Goal: Information Seeking & Learning: Learn about a topic

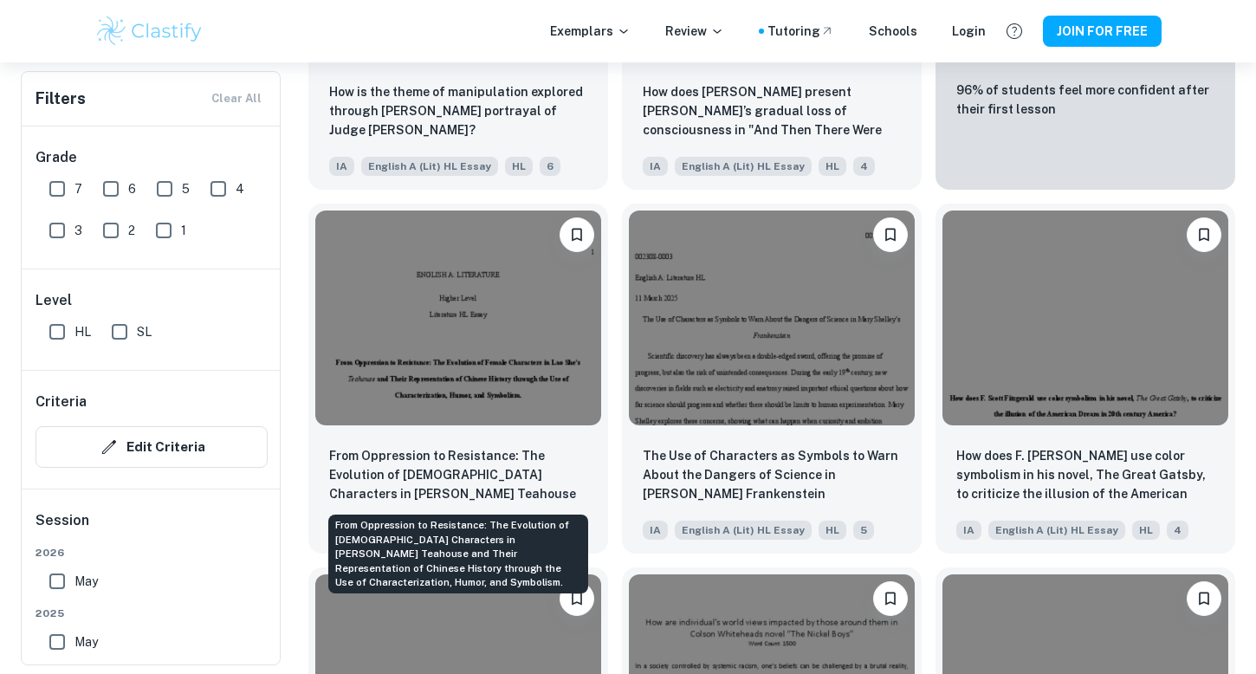
scroll to position [5120, 0]
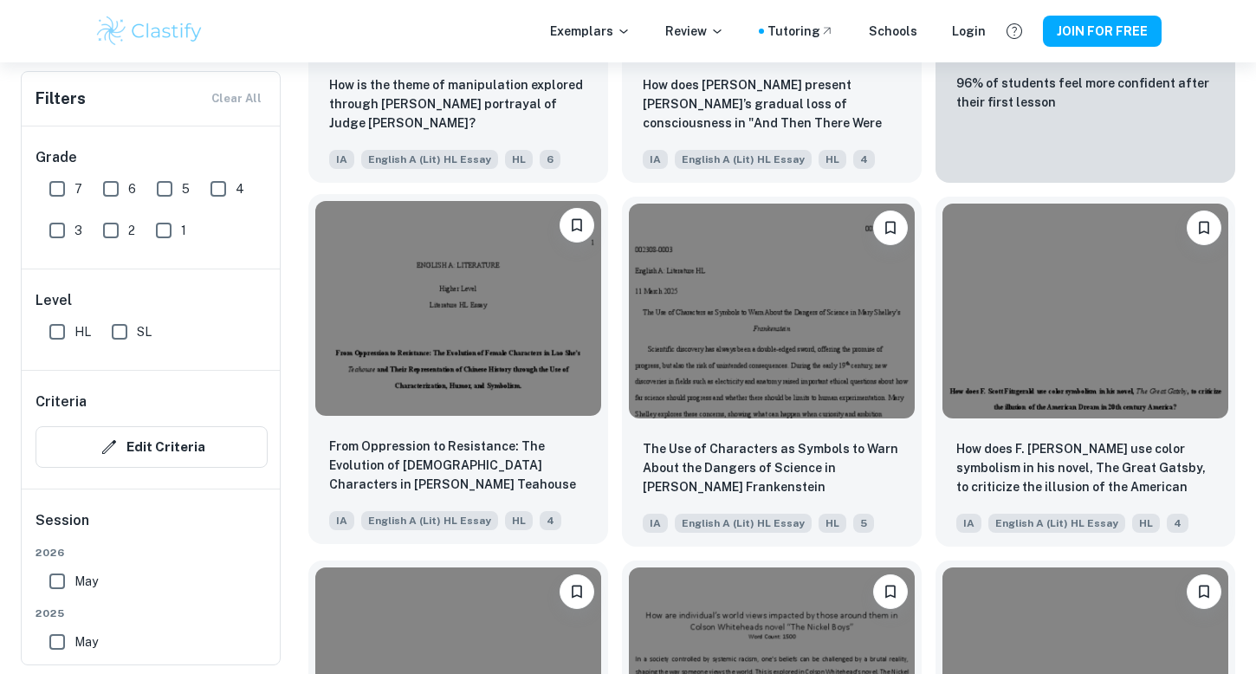
click at [417, 413] on img at bounding box center [458, 308] width 286 height 214
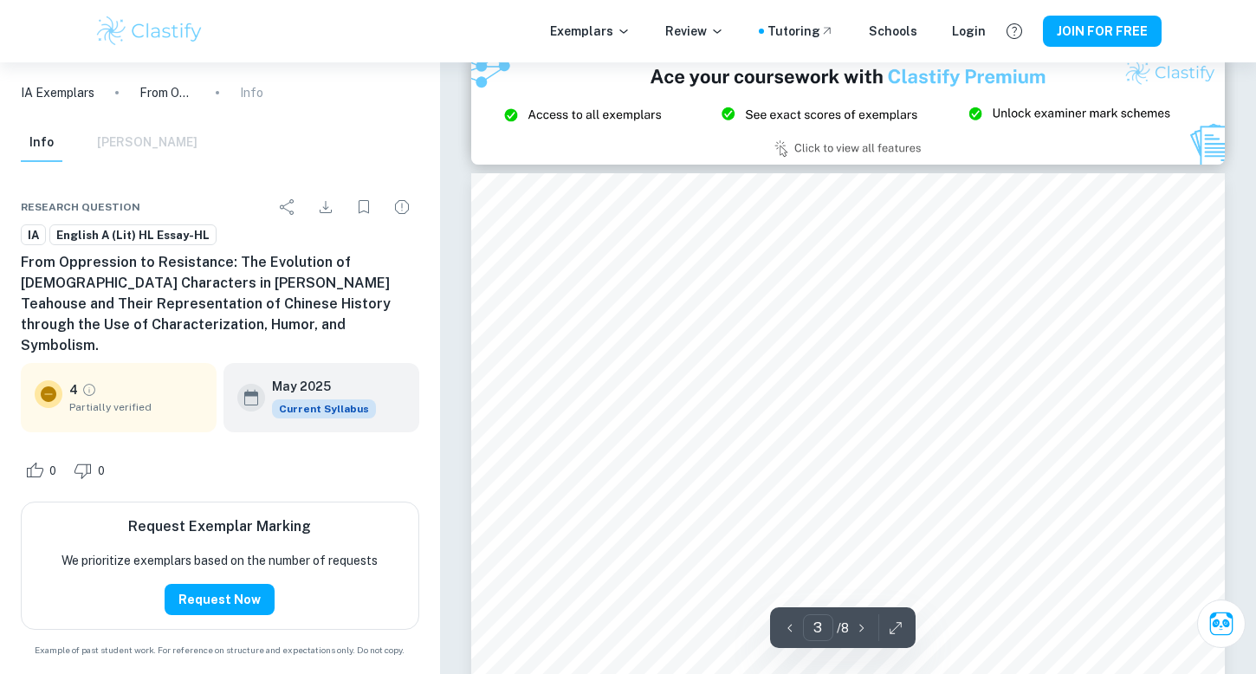
scroll to position [2181, 0]
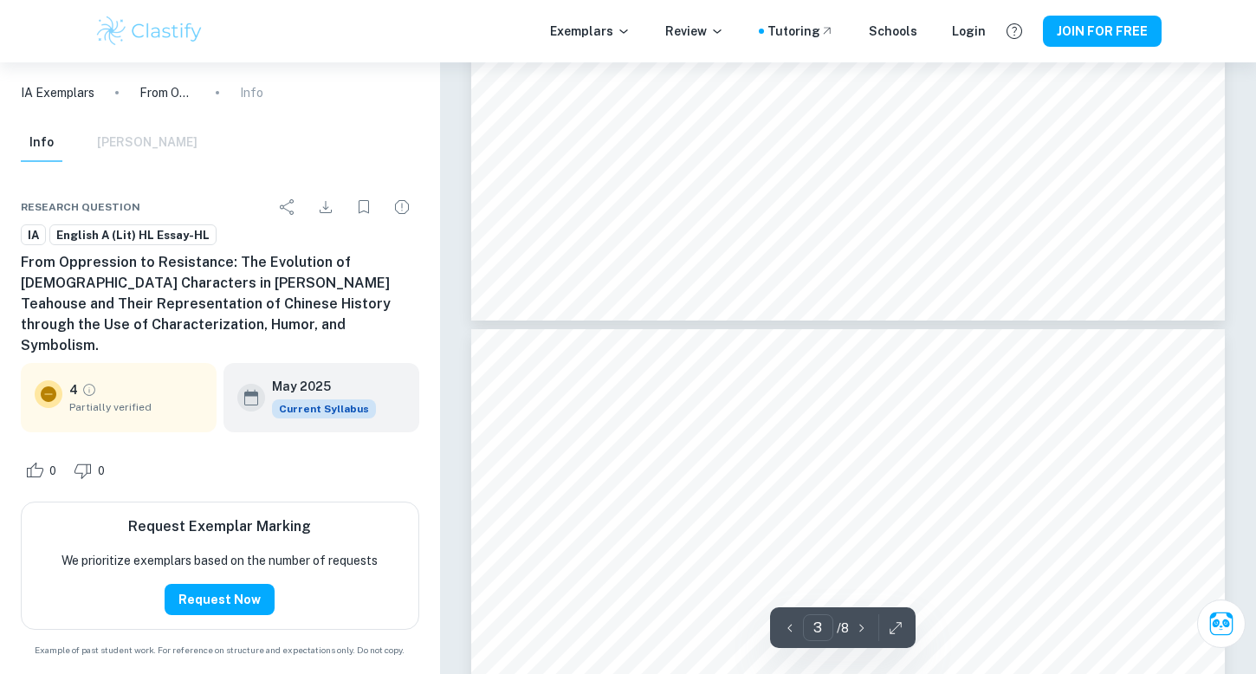
type input "4"
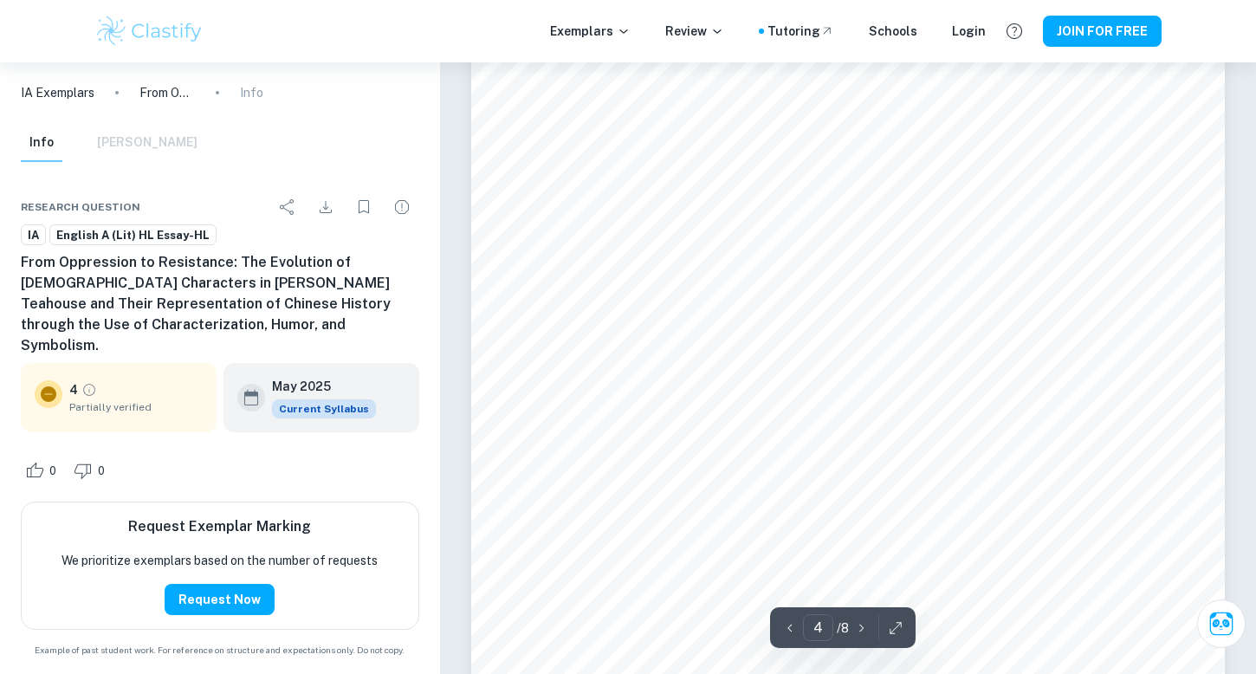
scroll to position [3299, 0]
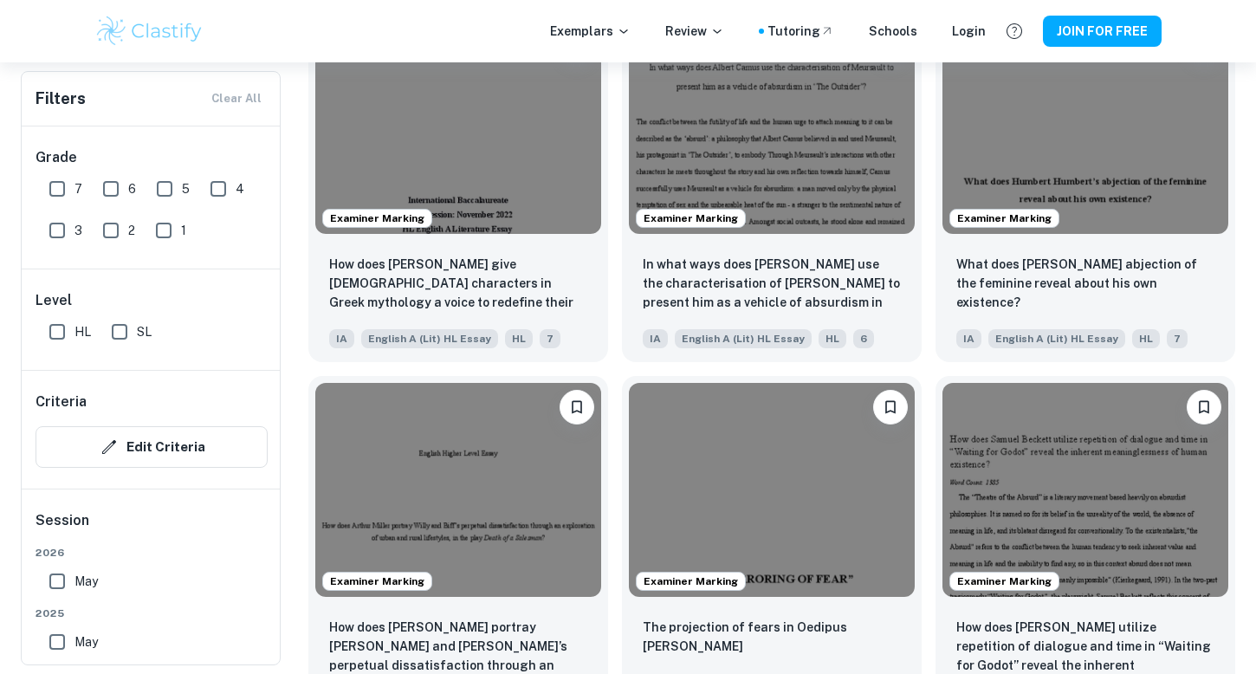
scroll to position [1639, 0]
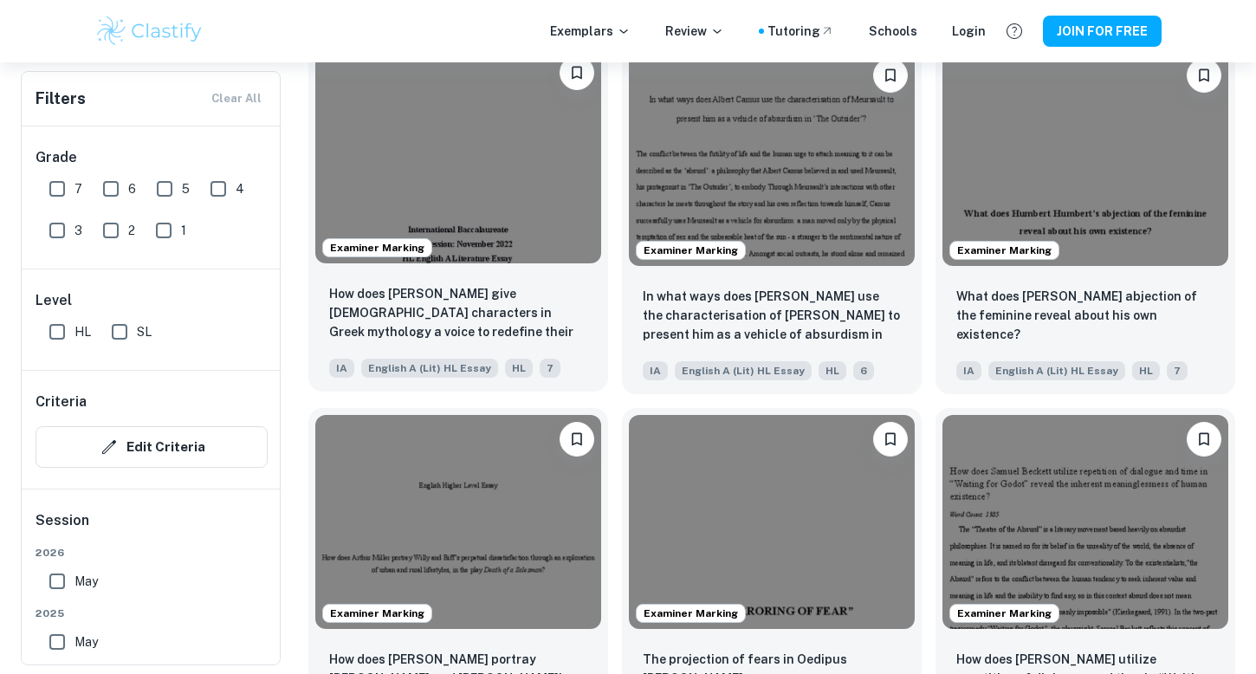
click at [488, 291] on p "How does [PERSON_NAME] give [DEMOGRAPHIC_DATA] characters in Greek mythology a …" at bounding box center [458, 313] width 258 height 59
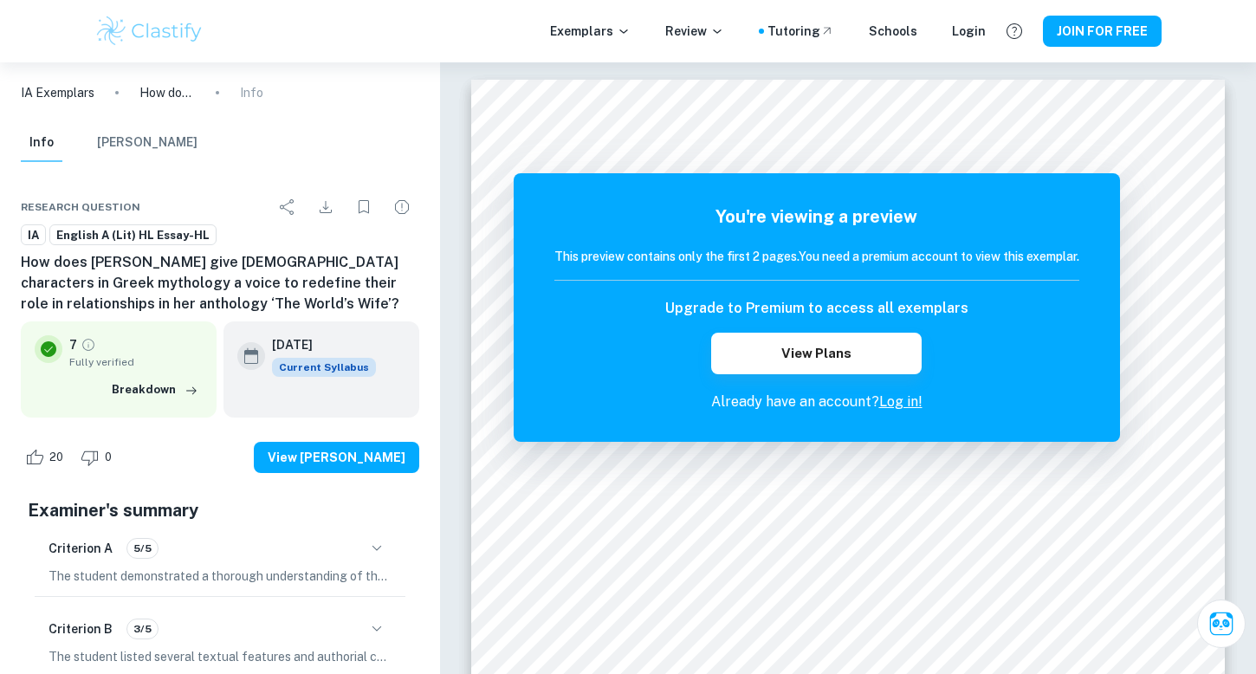
scroll to position [1639, 0]
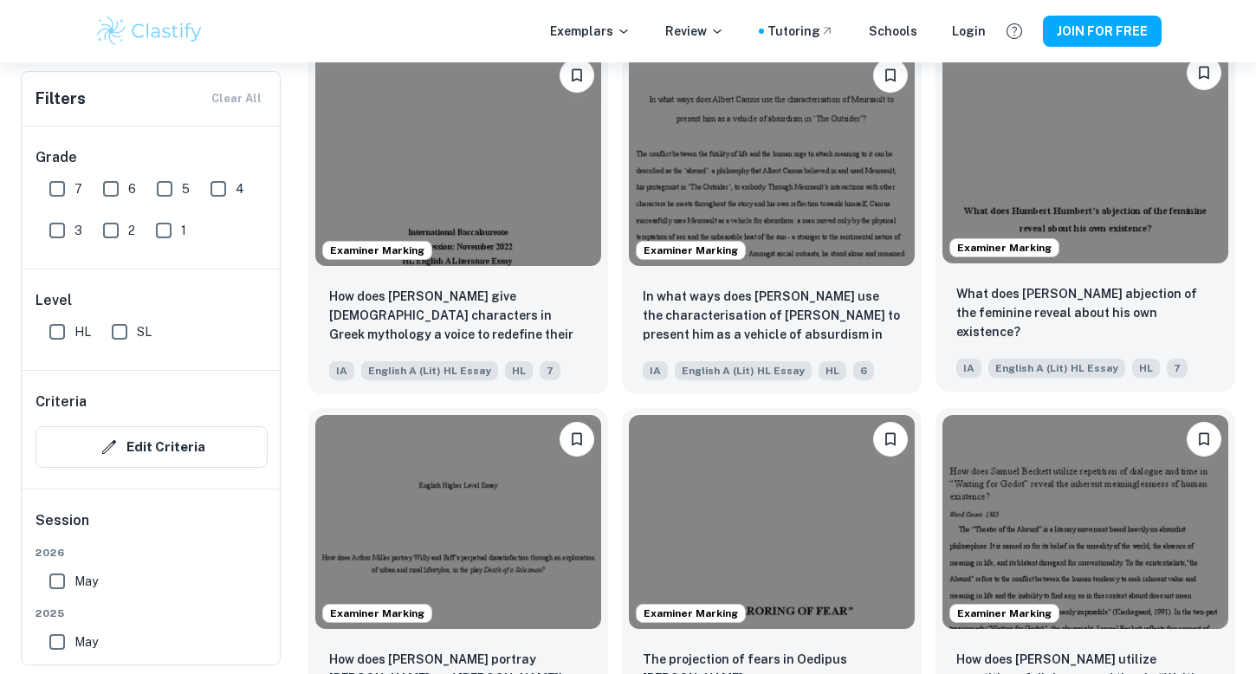
click at [1049, 231] on img at bounding box center [1085, 155] width 286 height 214
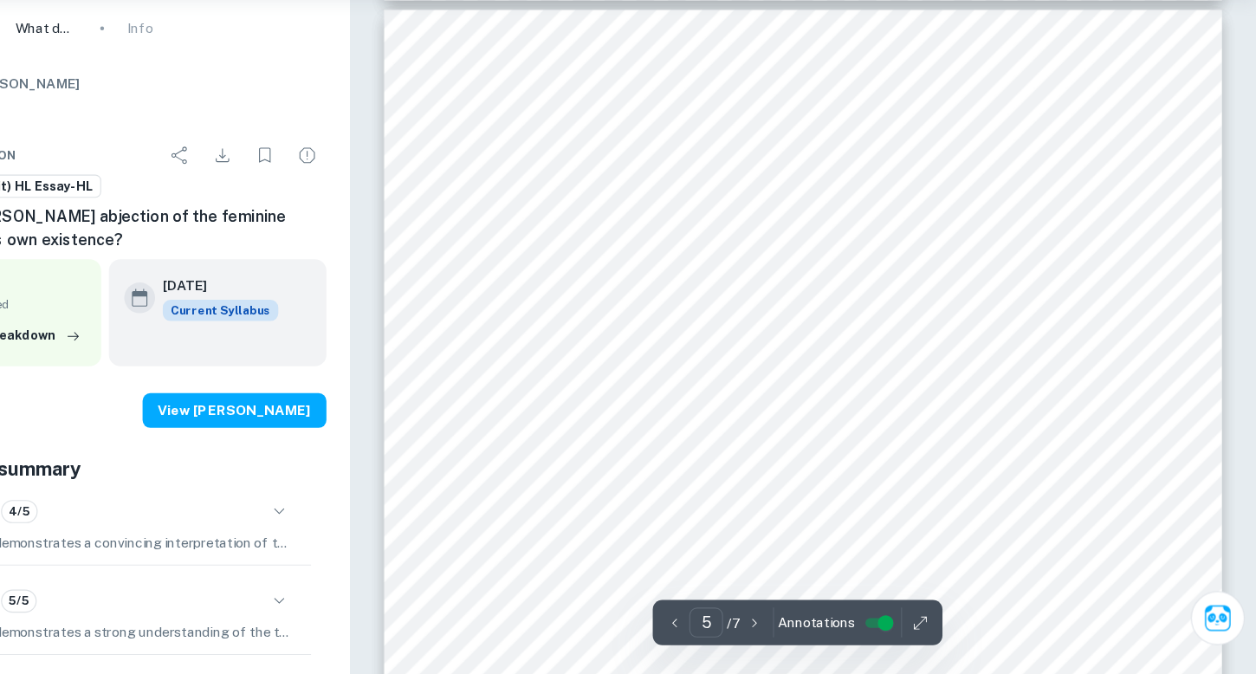
scroll to position [4192, 0]
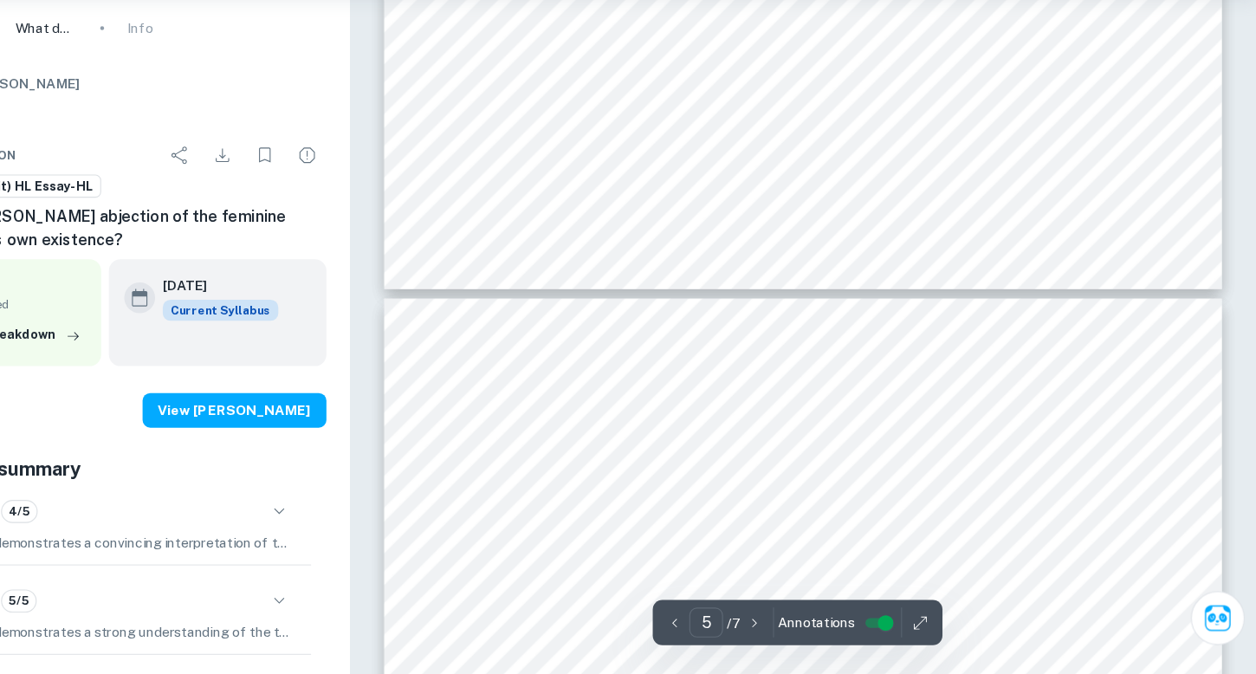
type input "6"
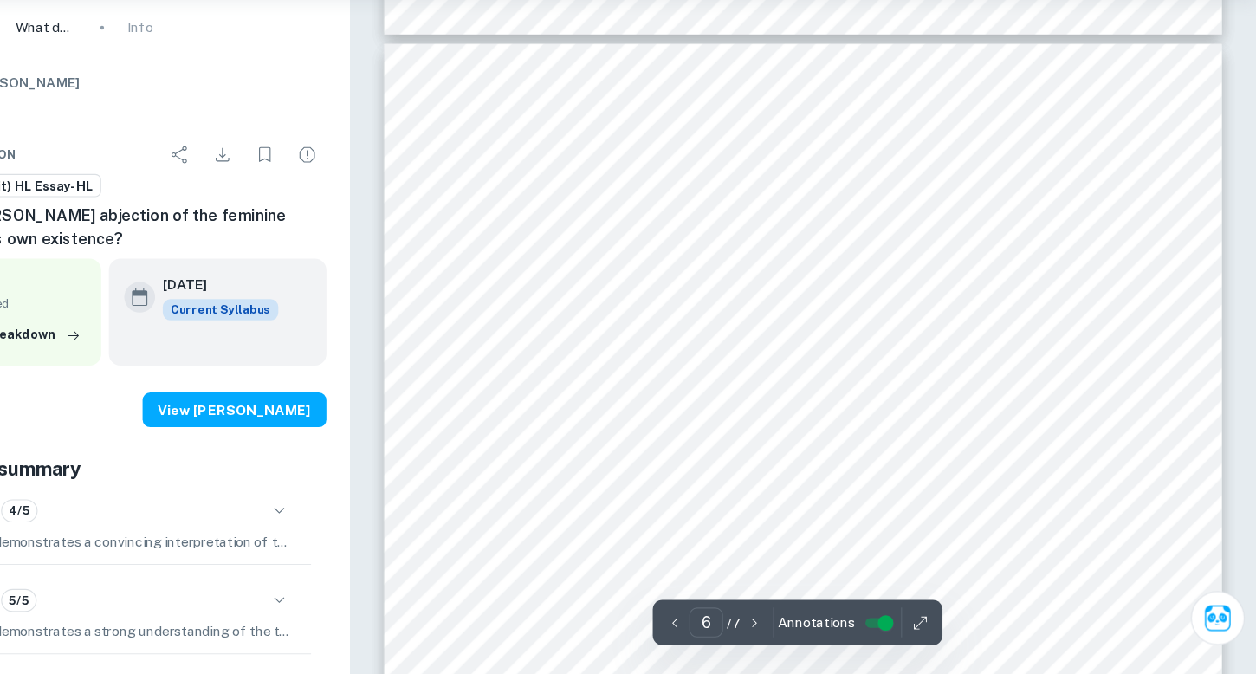
scroll to position [5137, 0]
